Goal: Task Accomplishment & Management: Manage account settings

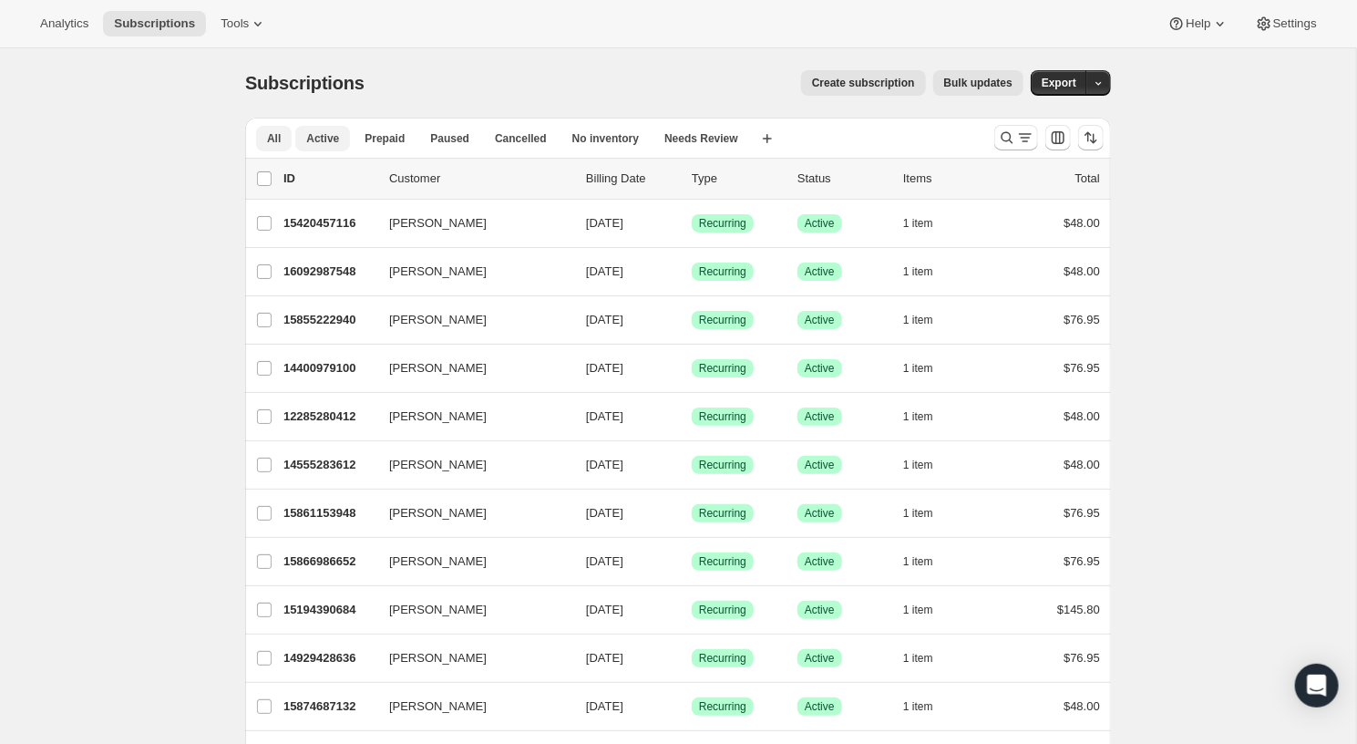
click at [337, 131] on span "Active" at bounding box center [322, 138] width 33 height 15
click at [1015, 138] on icon "Search and filter results" at bounding box center [1007, 137] width 18 height 18
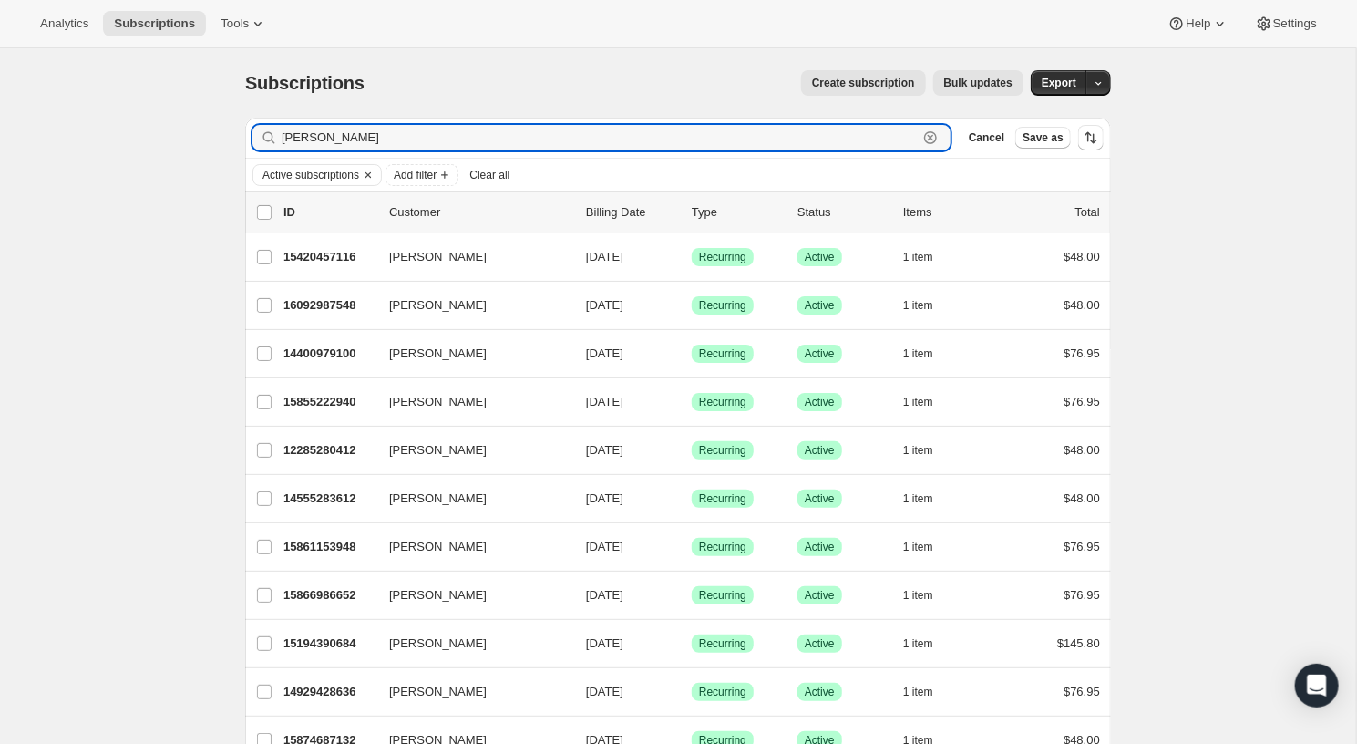
type input "[PERSON_NAME]"
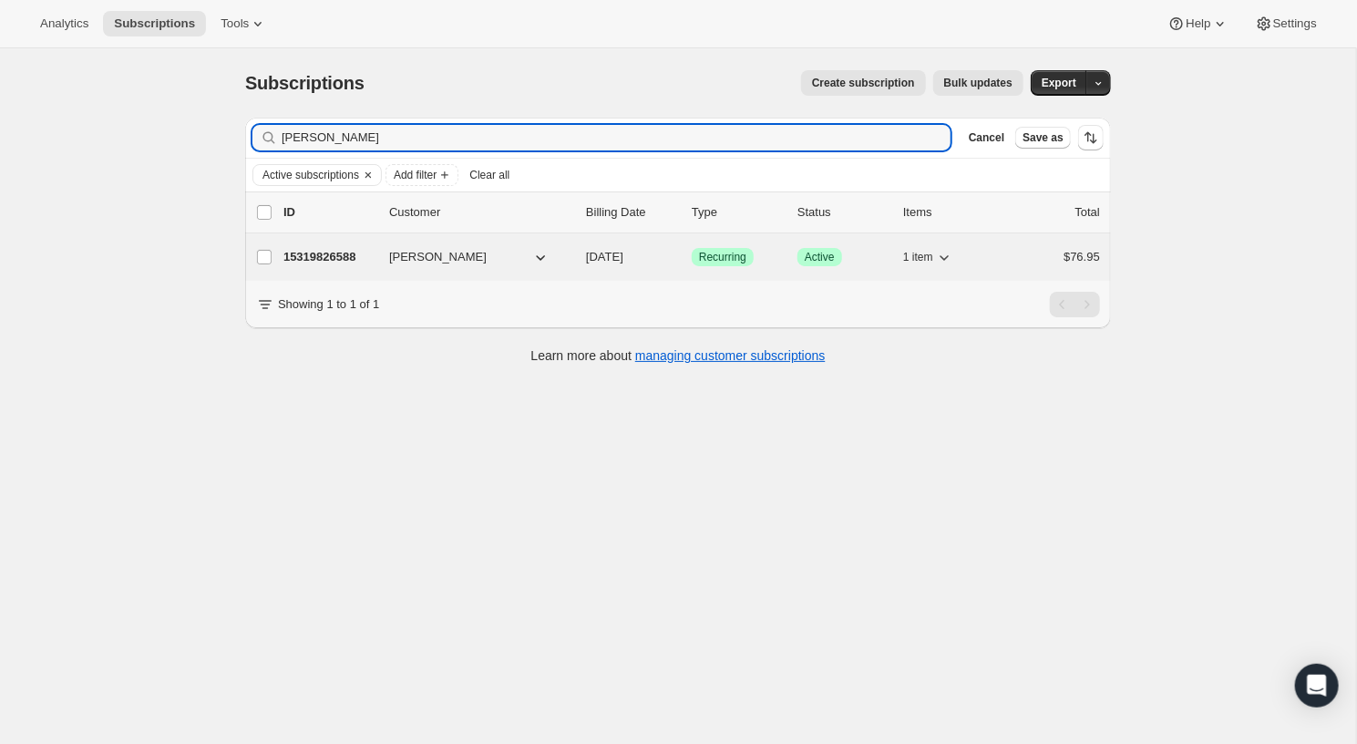
click at [291, 248] on p "15319826588" at bounding box center [328, 257] width 91 height 18
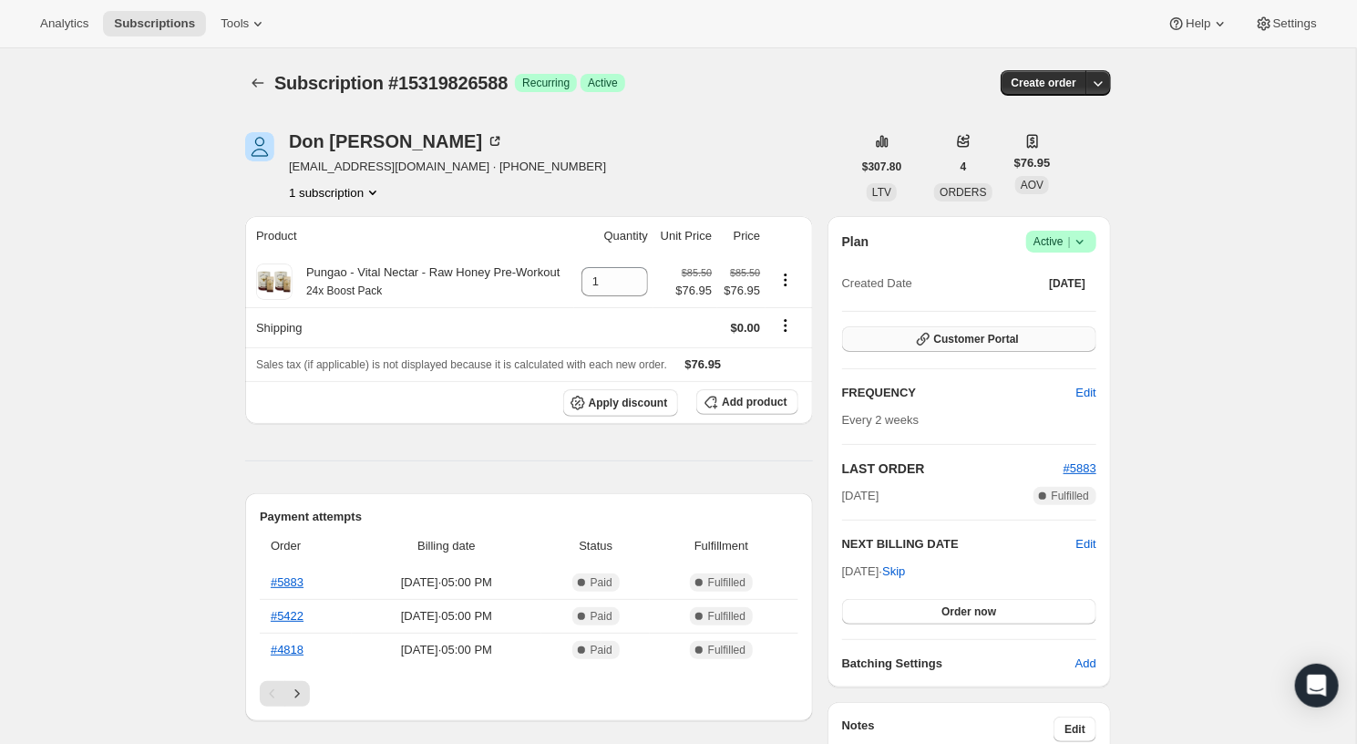
click at [1053, 337] on button "Customer Portal" at bounding box center [969, 339] width 254 height 26
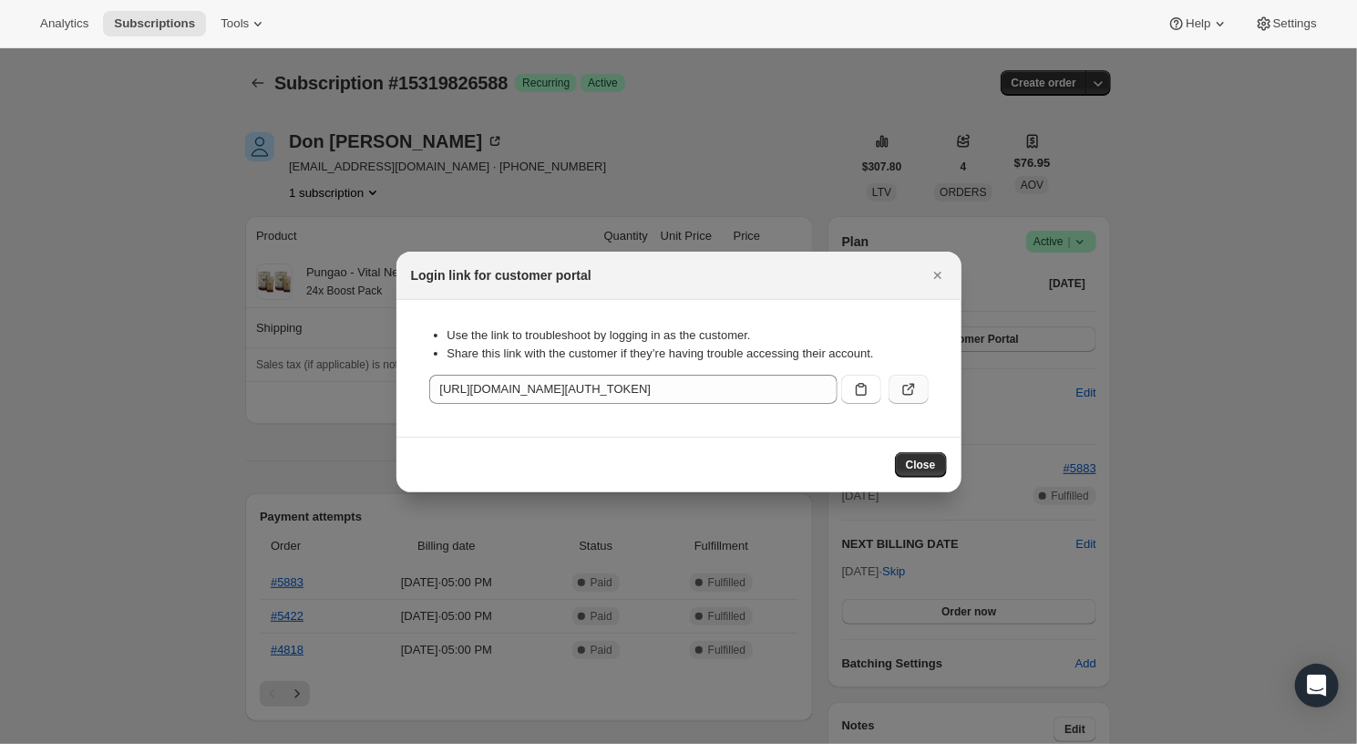
click at [910, 392] on icon ":rcd:" at bounding box center [908, 389] width 18 height 18
click at [856, 394] on icon ":rcd:" at bounding box center [861, 389] width 11 height 13
